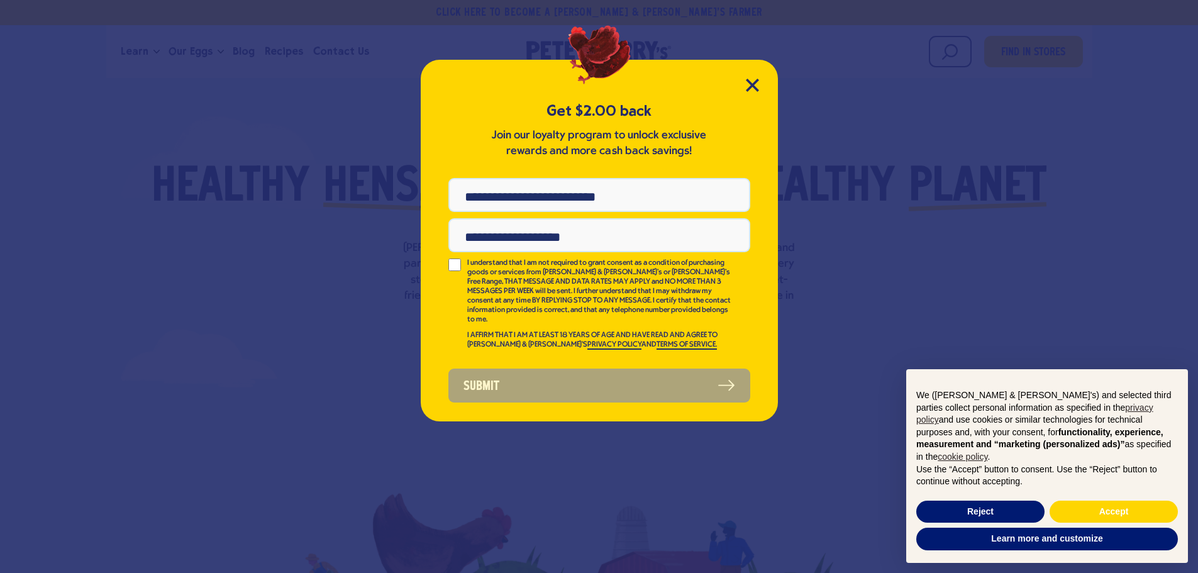
click at [759, 81] on div "Get $2.00 back Join our loyalty program to unlock exclusive rewards and more ca…" at bounding box center [599, 241] width 357 height 362
click at [755, 82] on icon "Close Modal" at bounding box center [751, 84] width 11 height 11
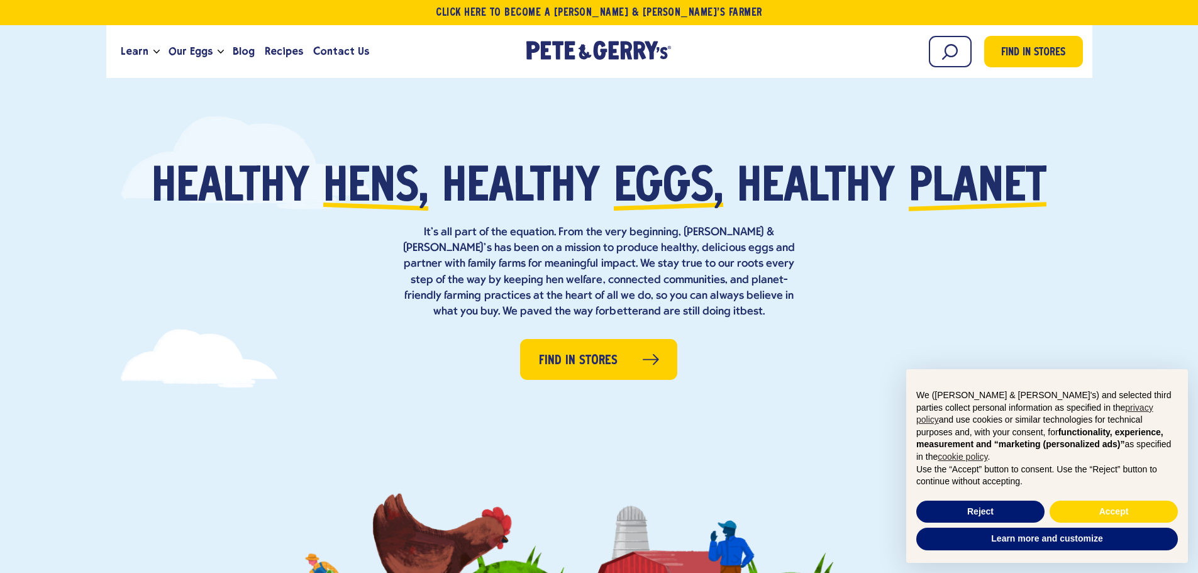
drag, startPoint x: 510, startPoint y: 47, endPoint x: 686, endPoint y: 52, distance: 176.1
click at [684, 52] on div "[PERSON_NAME] & [PERSON_NAME]'s Homepage [PERSON_NAME] & [PERSON_NAME]'s Homepa…" at bounding box center [599, 52] width 189 height 34
drag, startPoint x: 686, startPoint y: 52, endPoint x: 556, endPoint y: 52, distance: 130.2
click at [584, 52] on div "[PERSON_NAME] & [PERSON_NAME]'s Homepage [PERSON_NAME] & [PERSON_NAME]'s Homepa…" at bounding box center [599, 52] width 189 height 34
click at [338, 50] on span "Contact Us" at bounding box center [341, 51] width 56 height 16
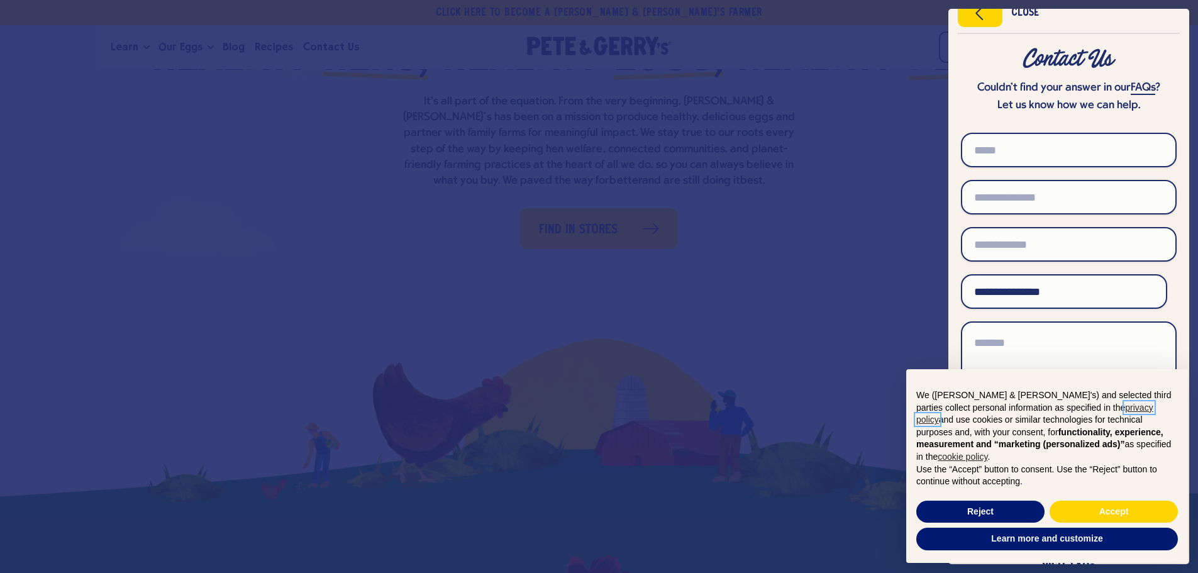
scroll to position [126, 0]
click at [986, 16] on icon "Close menu" at bounding box center [980, 13] width 32 height 19
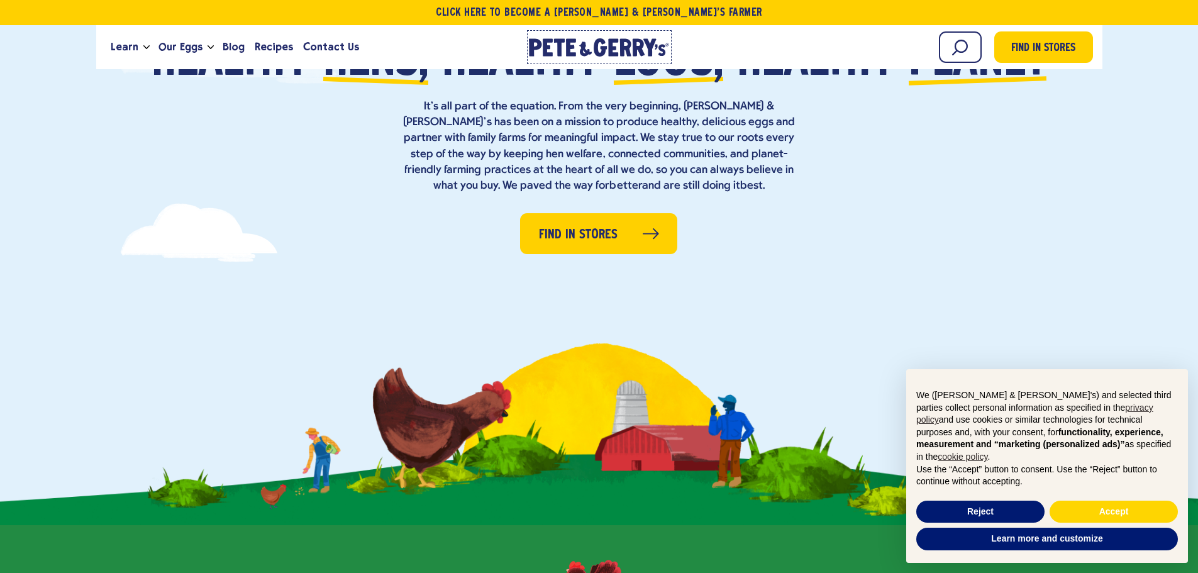
drag, startPoint x: 563, startPoint y: 44, endPoint x: 556, endPoint y: 43, distance: 7.0
click at [562, 43] on icon "[PERSON_NAME] & [PERSON_NAME]'s Homepage" at bounding box center [599, 47] width 141 height 18
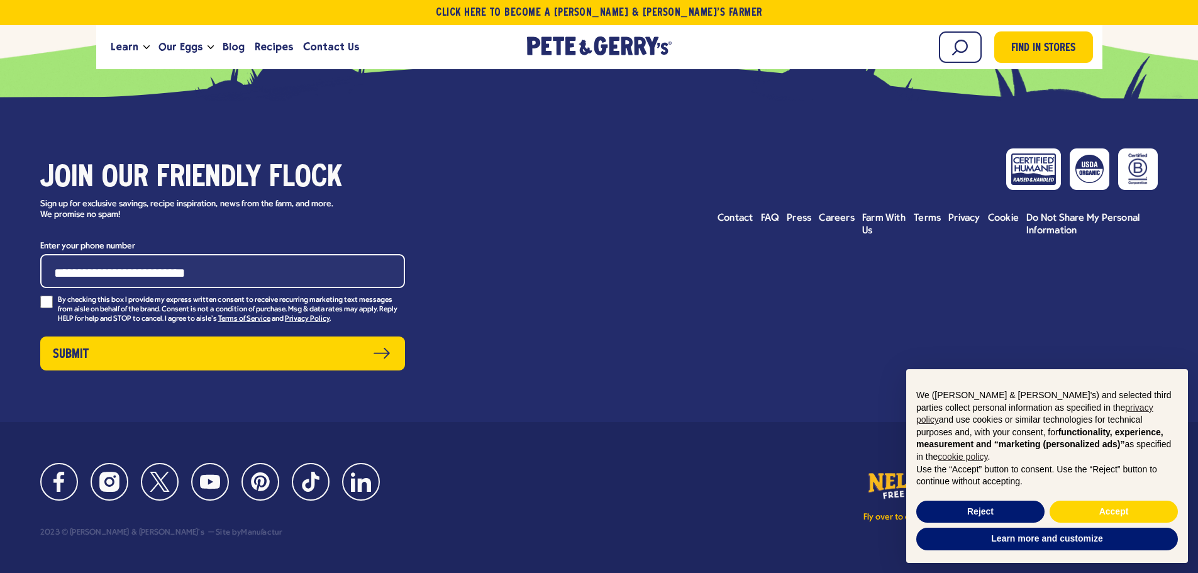
scroll to position [5797, 0]
click at [738, 223] on span "Contact" at bounding box center [735, 218] width 36 height 10
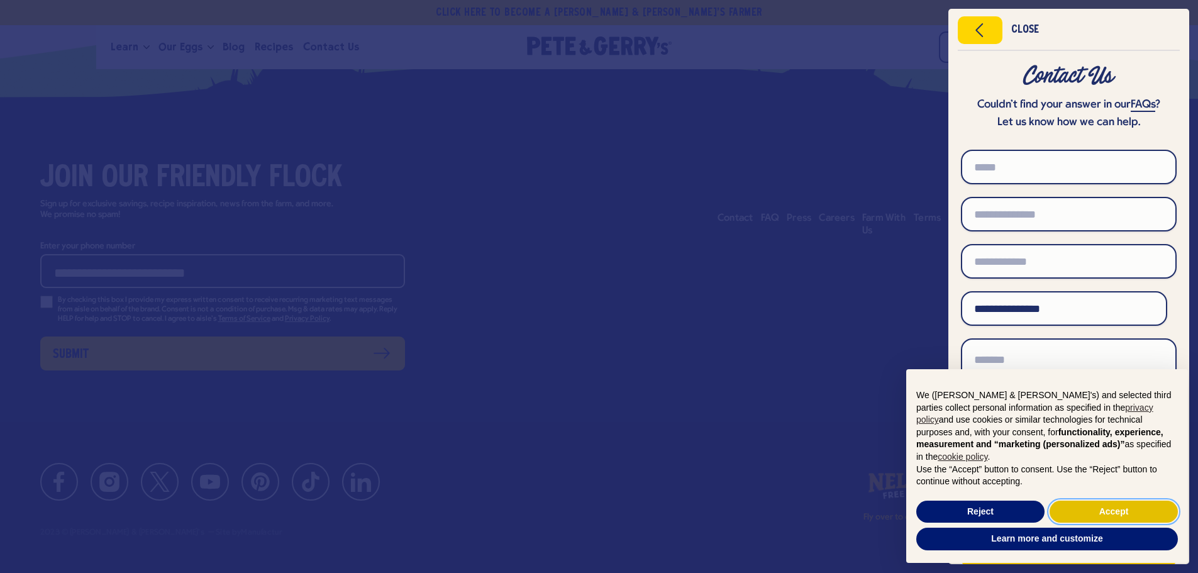
click at [1076, 509] on button "Accept" at bounding box center [1113, 512] width 128 height 23
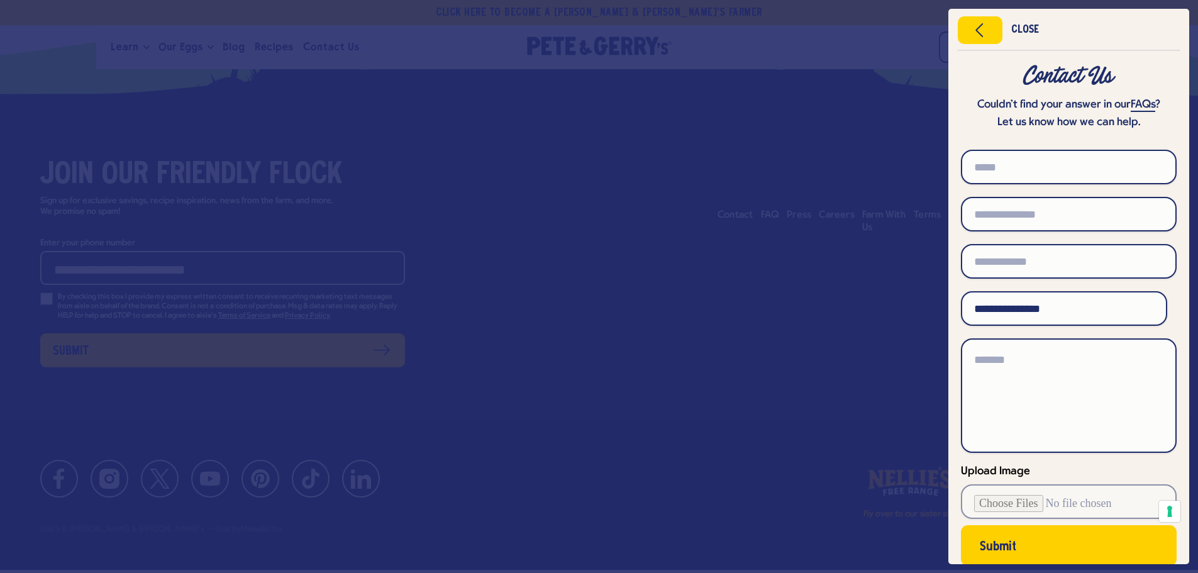
scroll to position [5545, 0]
